Goal: Task Accomplishment & Management: Manage account settings

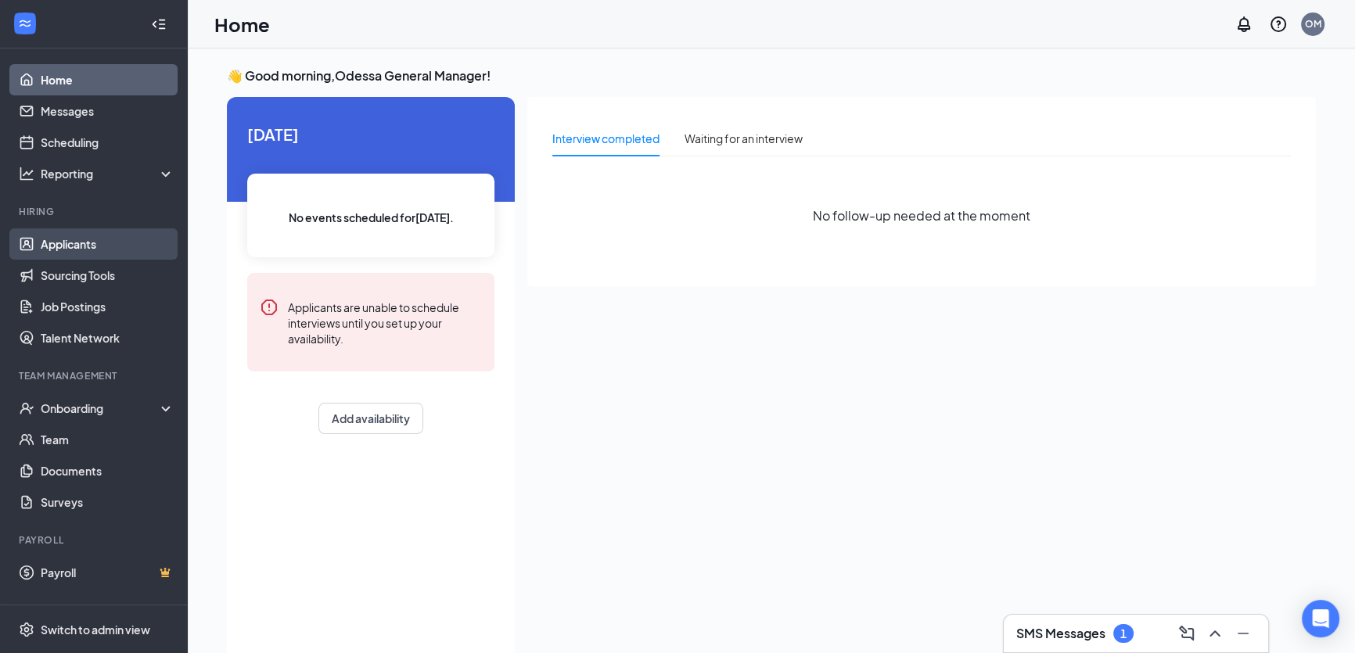
click at [109, 248] on link "Applicants" at bounding box center [108, 243] width 134 height 31
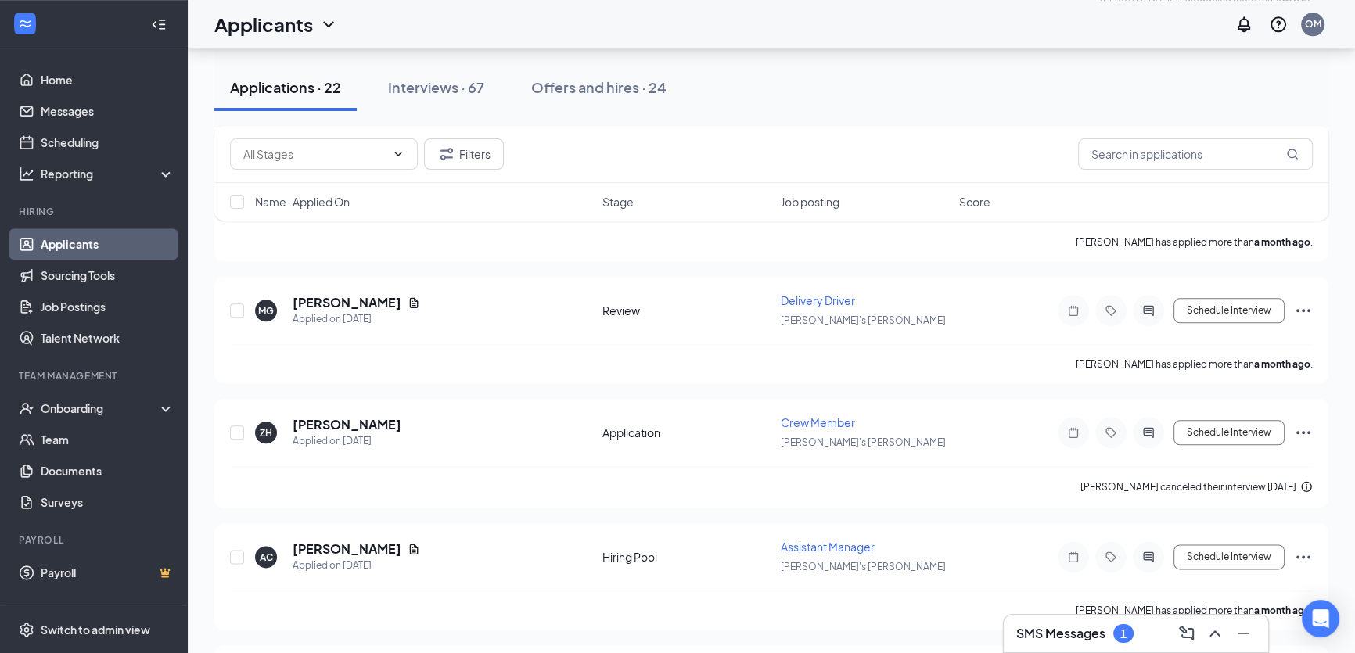
scroll to position [2112, 0]
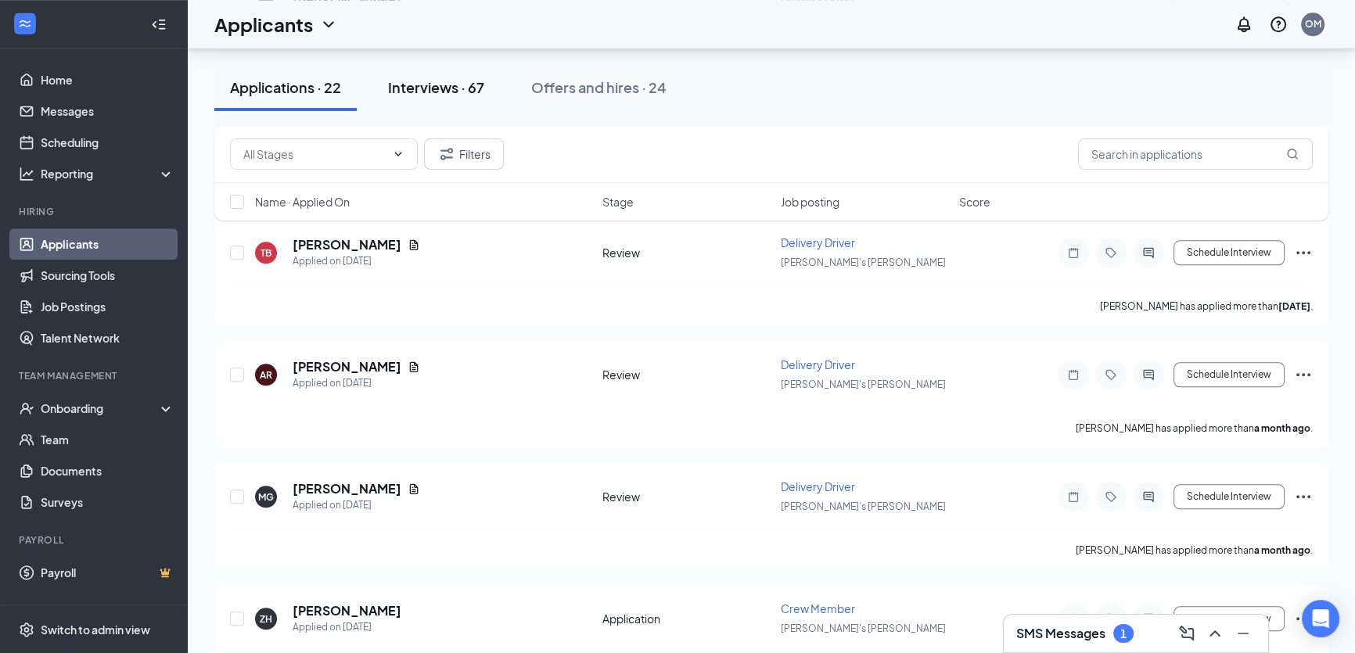
click at [456, 86] on div "Interviews · 67" at bounding box center [436, 87] width 96 height 20
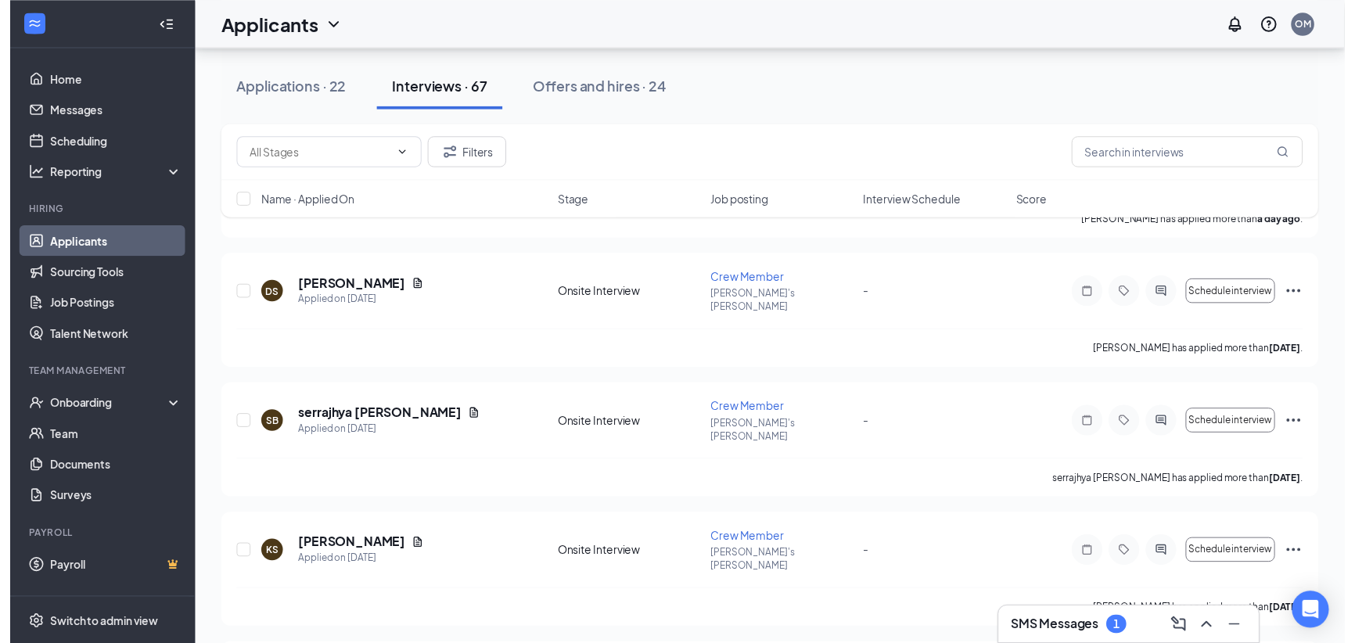
scroll to position [426, 0]
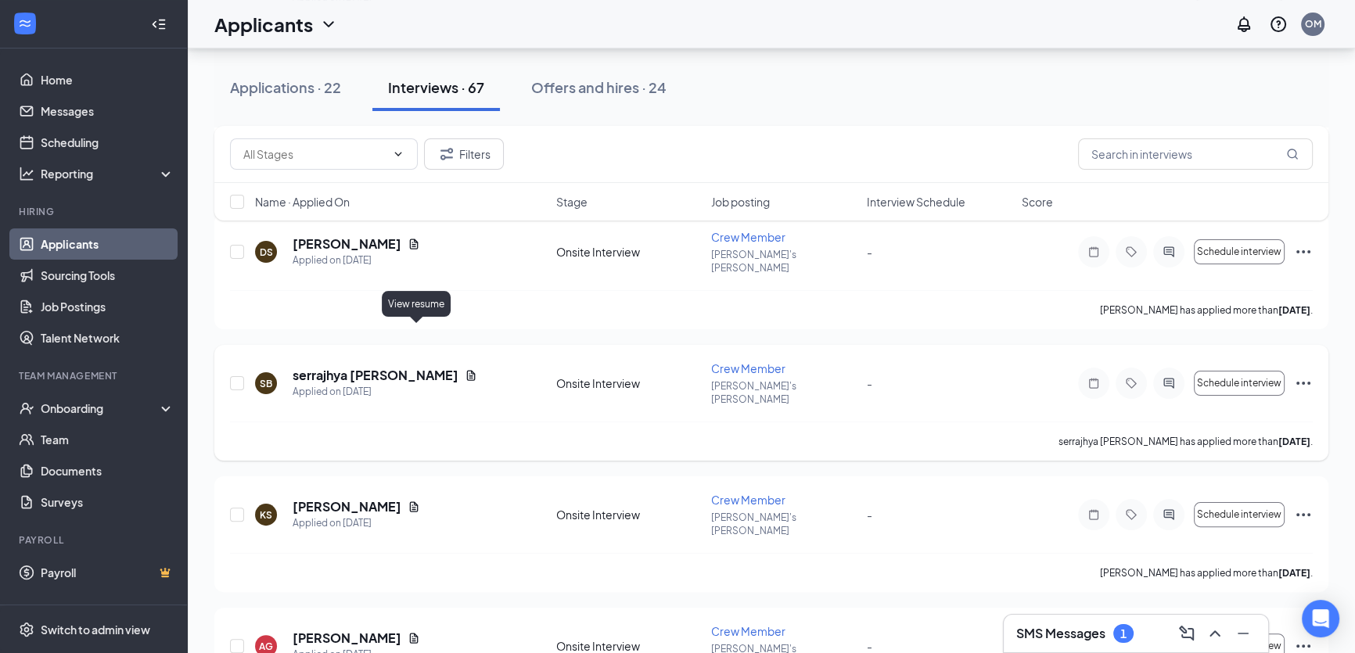
click at [467, 371] on icon "Document" at bounding box center [471, 376] width 9 height 10
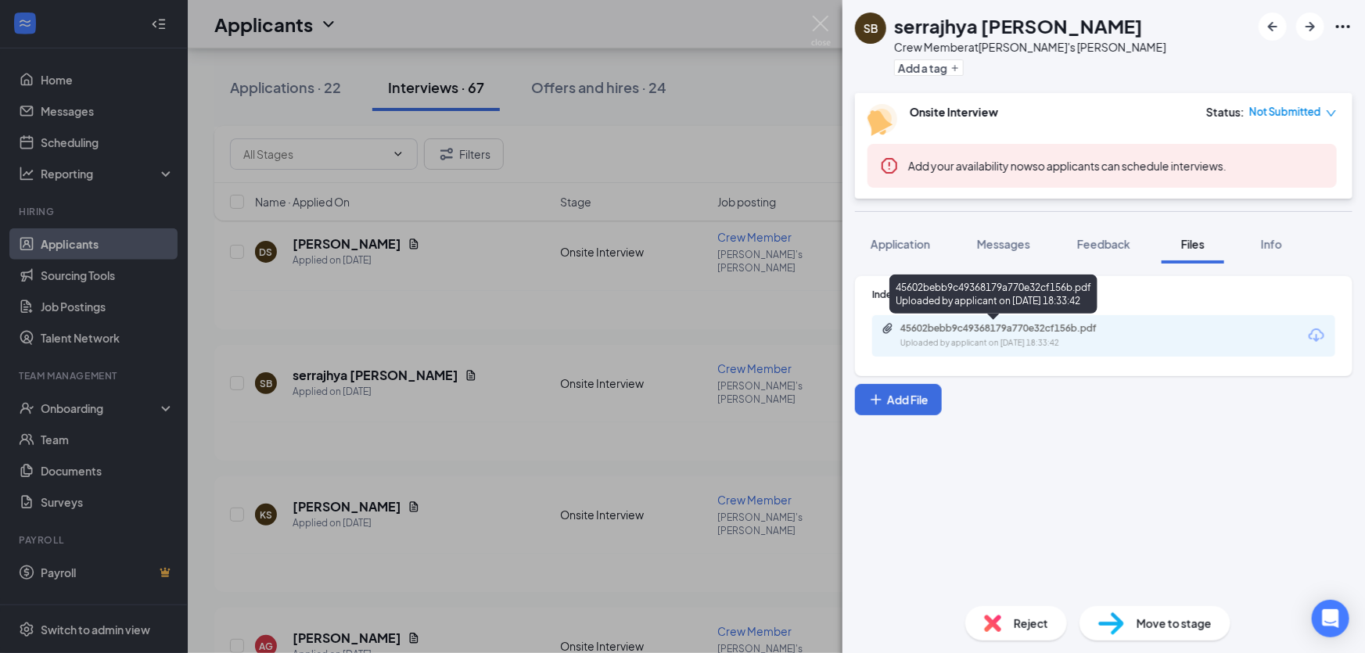
click at [990, 343] on div "Uploaded by applicant on [DATE] 18:33:42" at bounding box center [1017, 343] width 235 height 13
click at [877, 273] on div "Indeed Resume 45602bebb9c49368179a770e32cf156b.pdf Uploaded by applicant on [DA…" at bounding box center [1103, 429] width 522 height 330
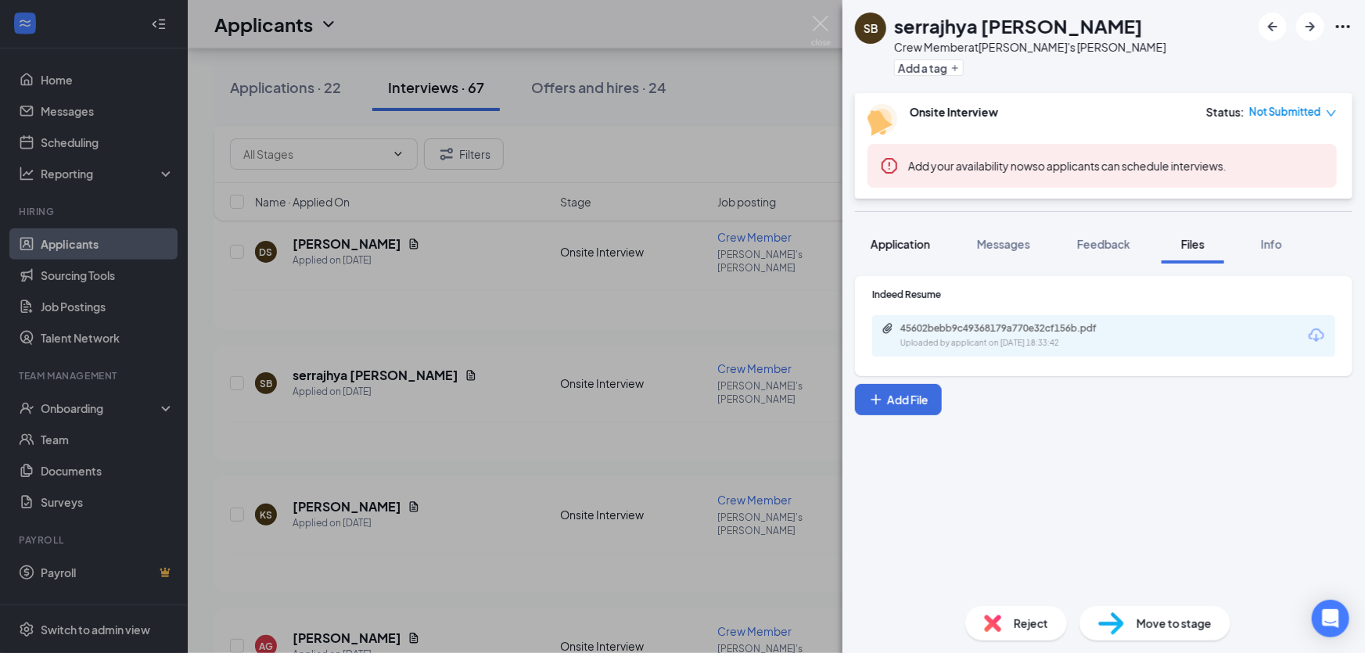
click at [903, 244] on span "Application" at bounding box center [899, 244] width 59 height 14
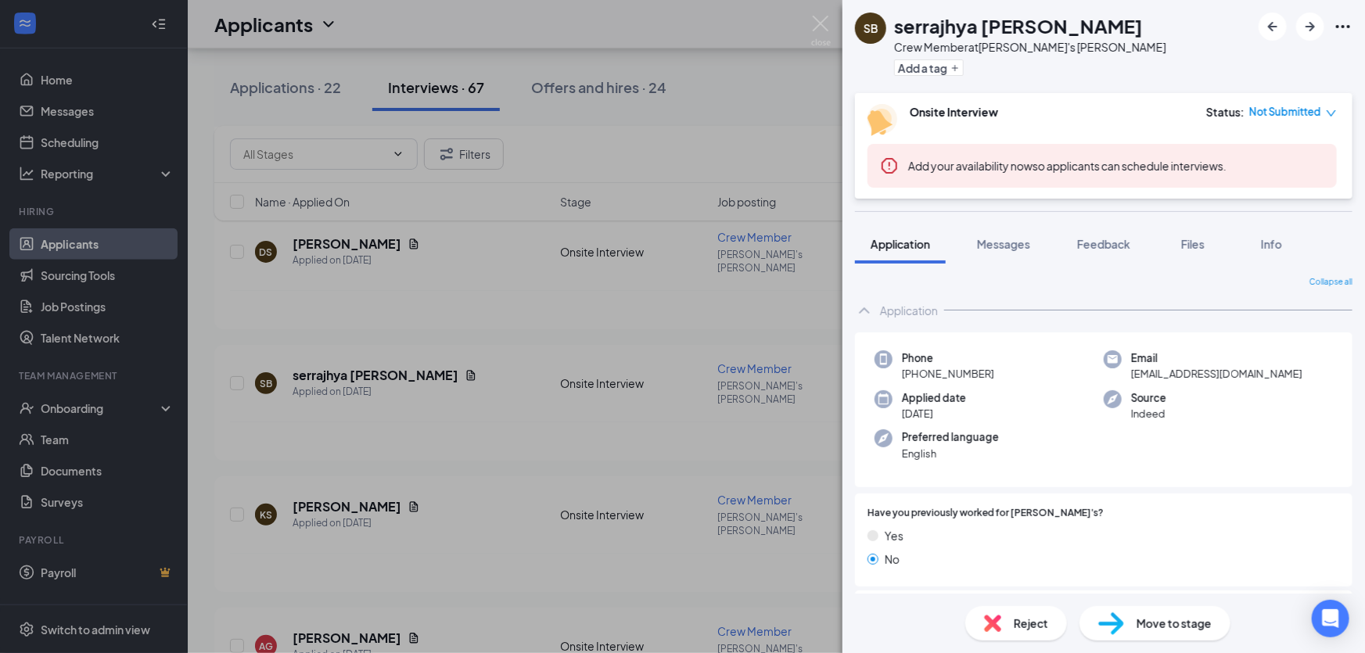
click at [831, 57] on div "SB serrajhya [PERSON_NAME] Crew Member at [PERSON_NAME]'s [PERSON_NAME] Add a t…" at bounding box center [682, 326] width 1365 height 653
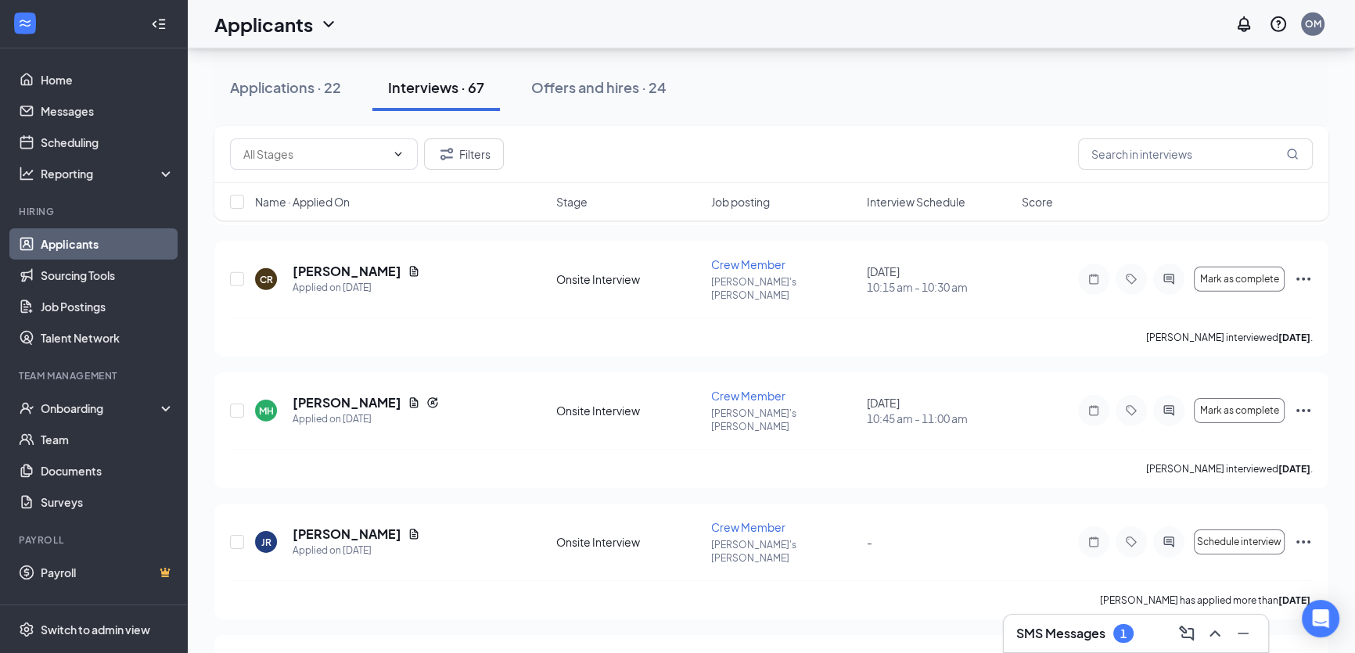
scroll to position [6114, 0]
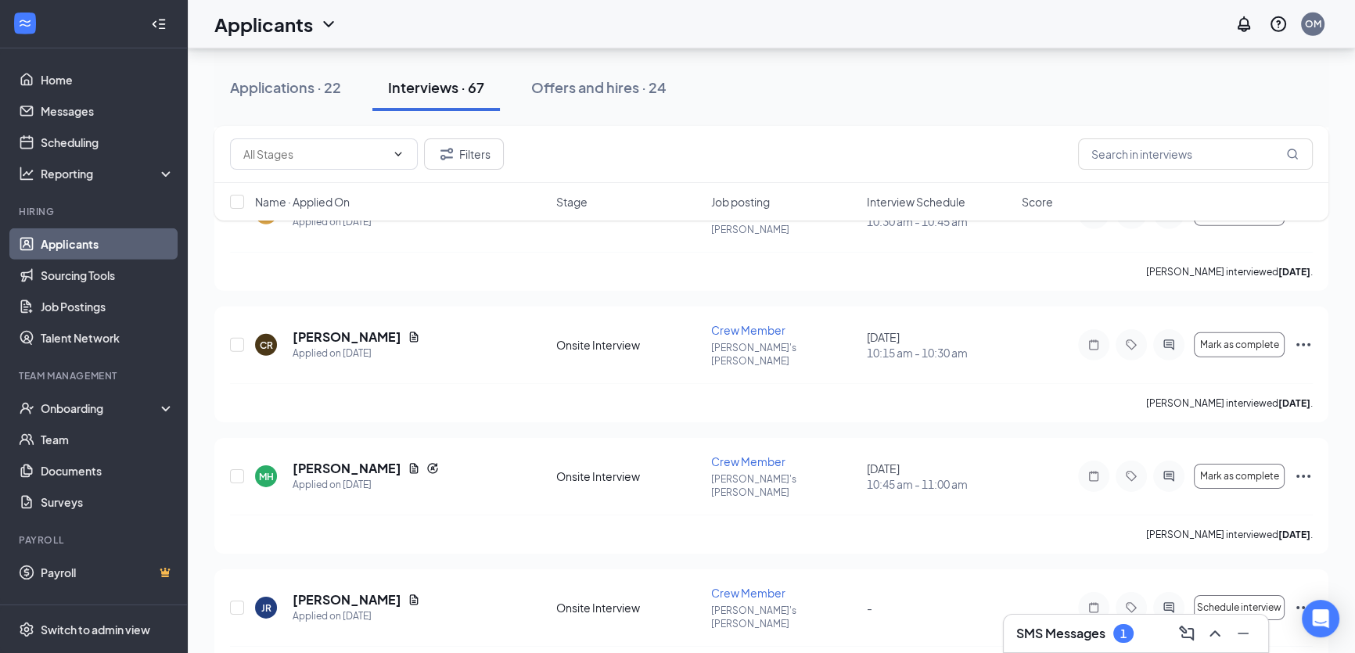
click at [371, 228] on div "Filters Name · Applied On Stage Job posting Interview Schedule Score" at bounding box center [771, 181] width 1114 height 110
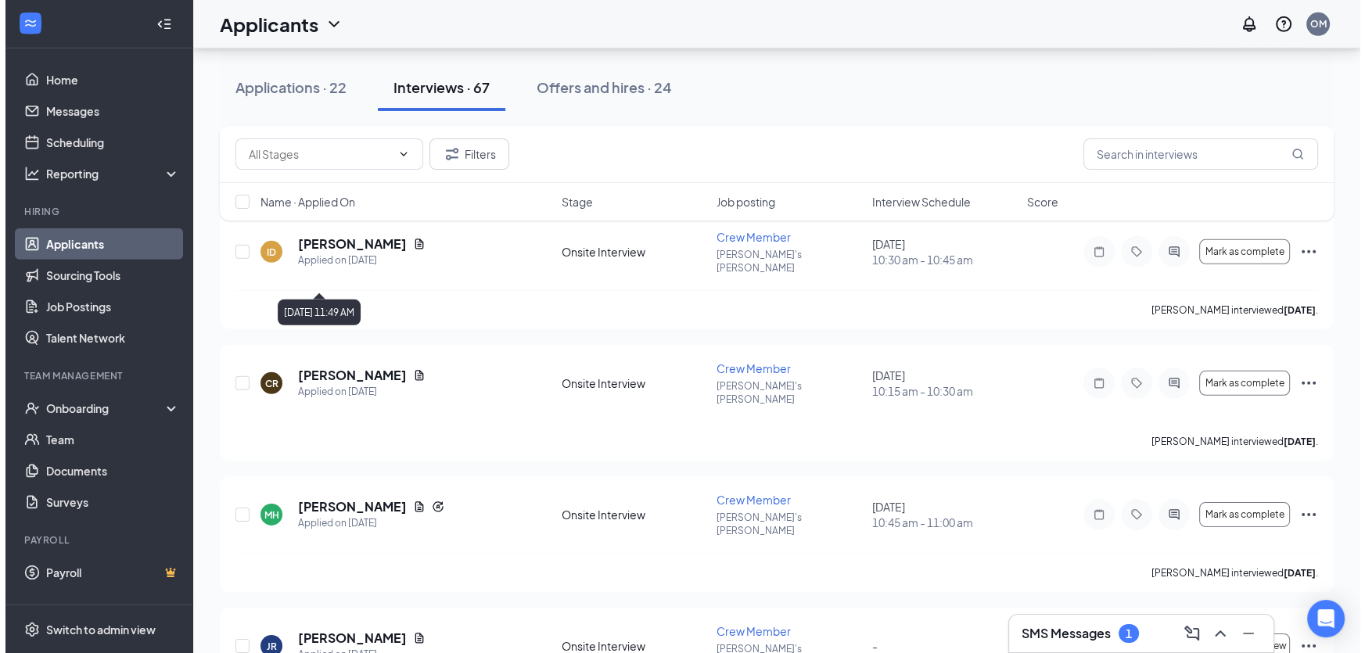
scroll to position [6043, 0]
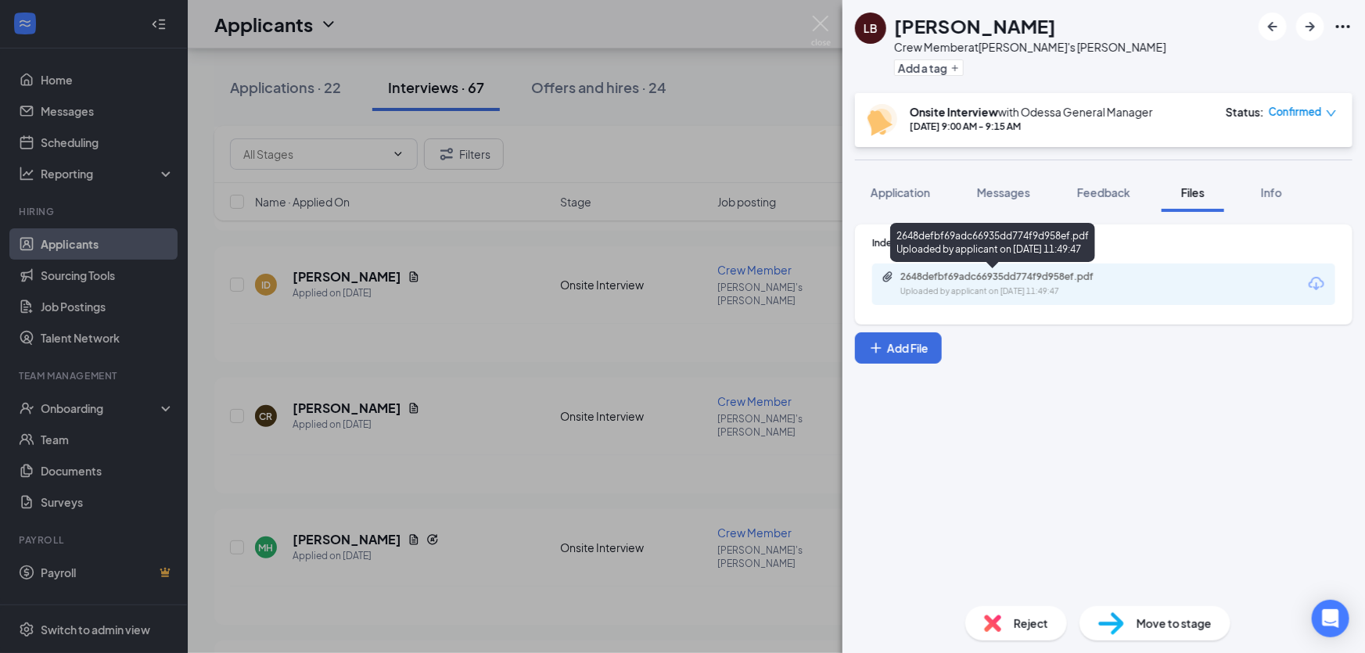
click at [1095, 282] on div "2648defbf69adc66935dd774f9d958ef.pdf" at bounding box center [1009, 277] width 219 height 13
click at [919, 203] on button "Application" at bounding box center [900, 192] width 91 height 39
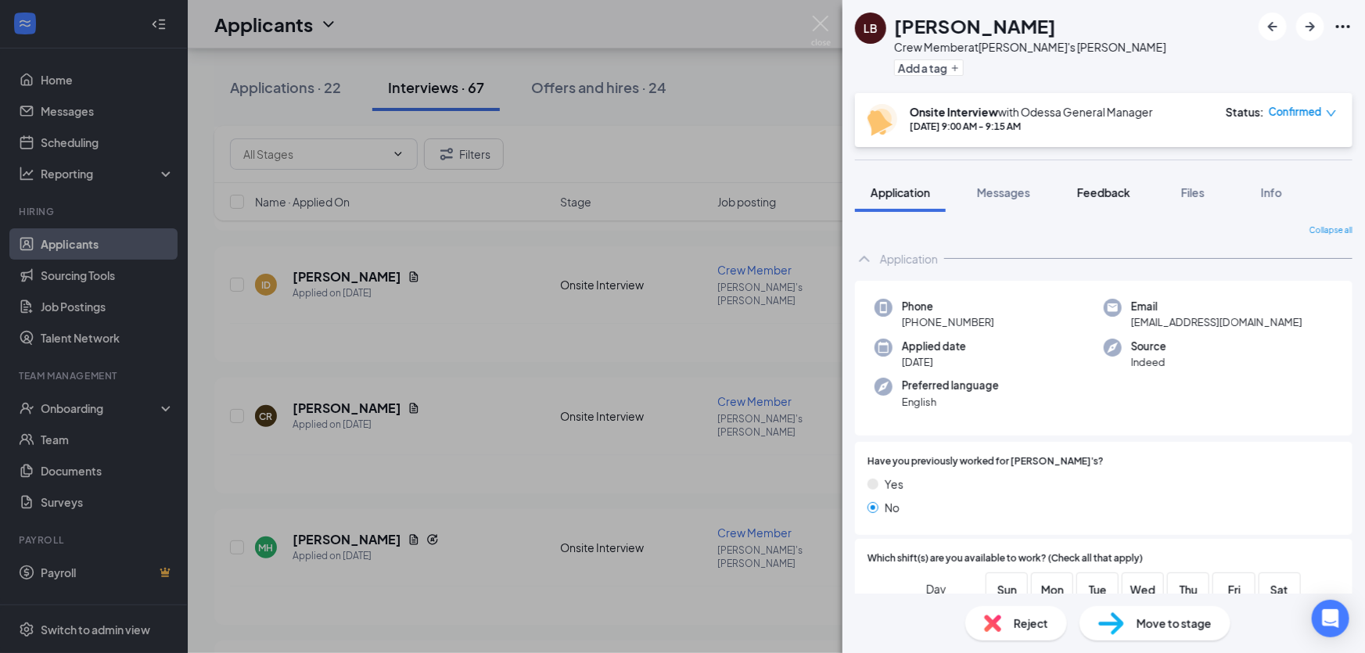
click at [1107, 195] on span "Feedback" at bounding box center [1103, 192] width 53 height 14
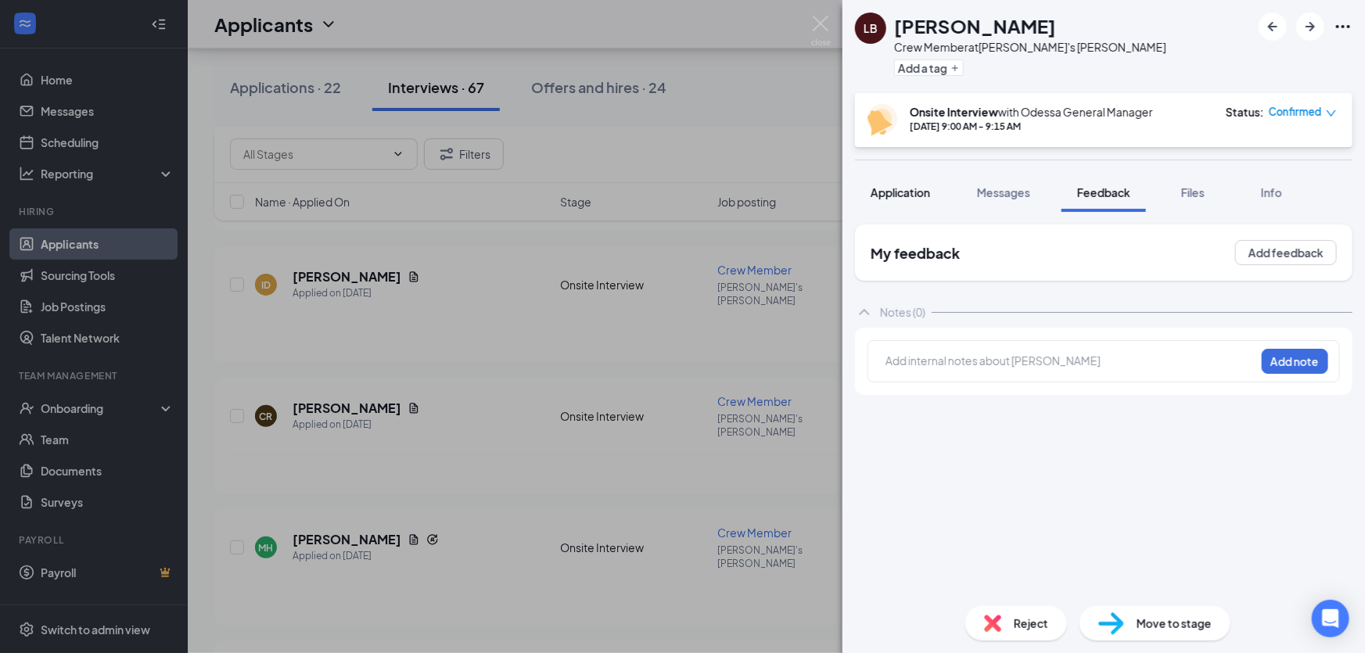
click at [862, 193] on button "Application" at bounding box center [900, 192] width 91 height 39
click at [1325, 616] on icon "Open Intercom Messenger" at bounding box center [1330, 618] width 18 height 20
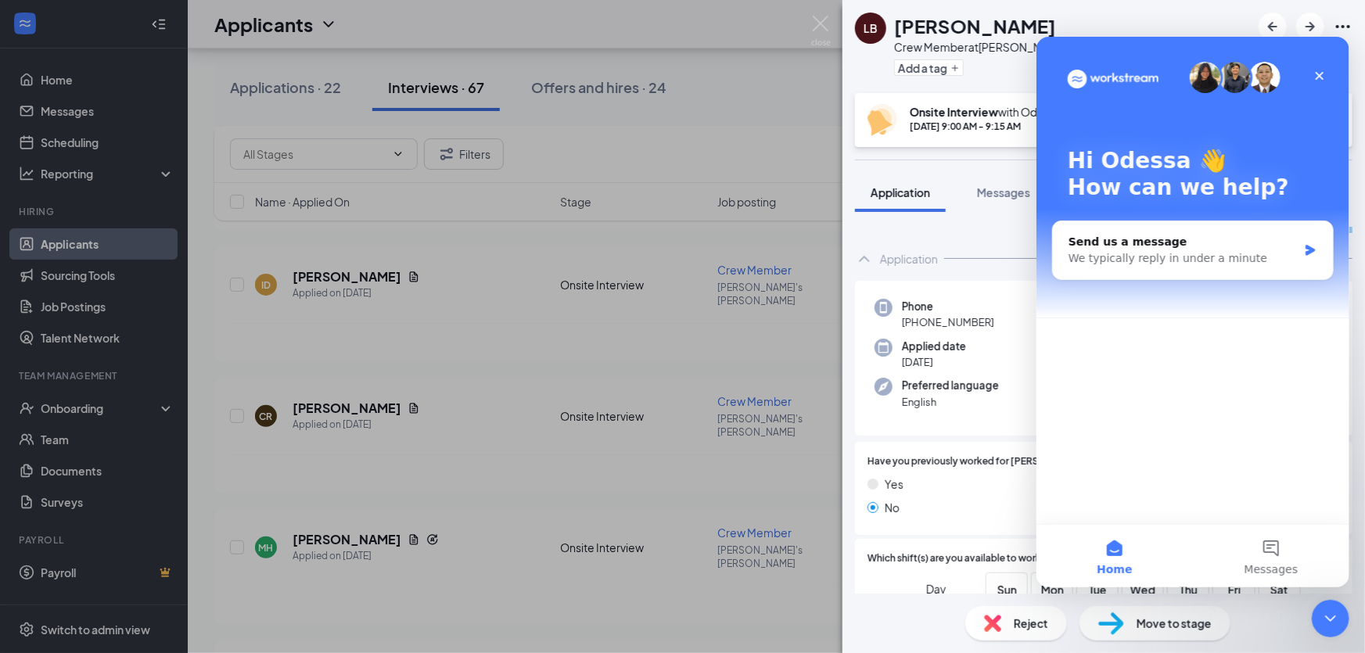
click at [1007, 497] on div "Yes No" at bounding box center [1103, 499] width 472 height 47
click at [1318, 77] on icon "Close" at bounding box center [1318, 75] width 13 height 13
